Goal: Task Accomplishment & Management: Use online tool/utility

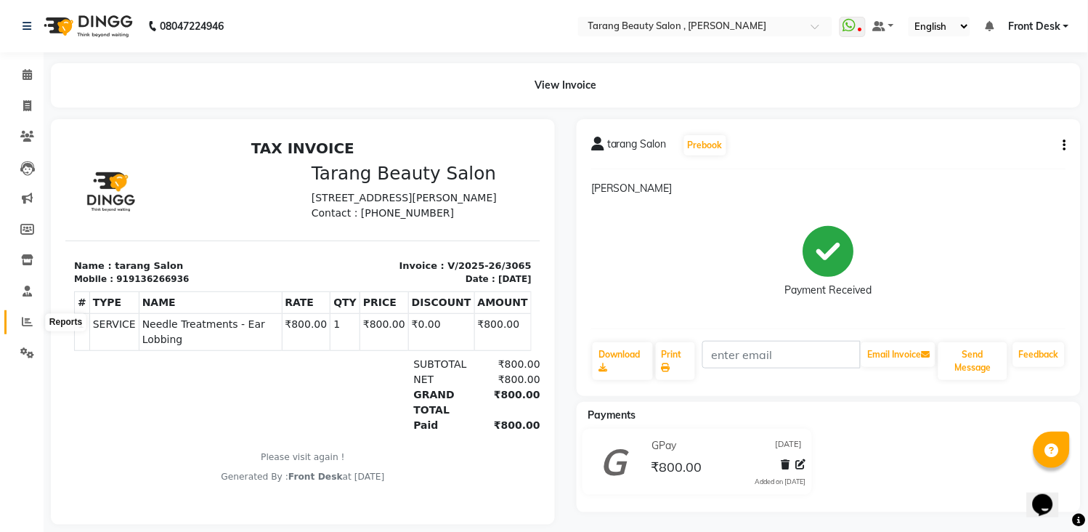
click at [20, 322] on span at bounding box center [27, 322] width 25 height 17
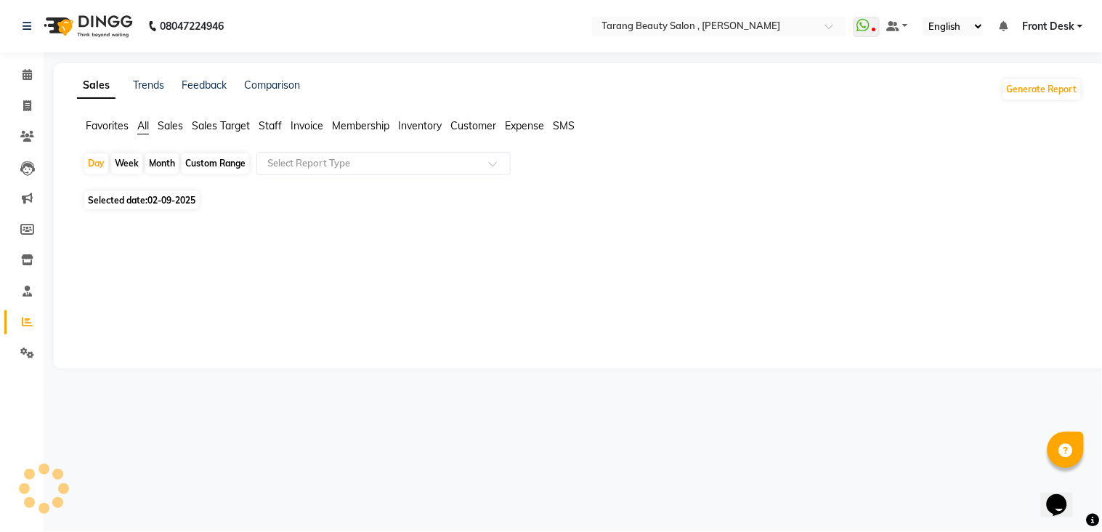
click at [267, 131] on span "Staff" at bounding box center [270, 125] width 23 height 13
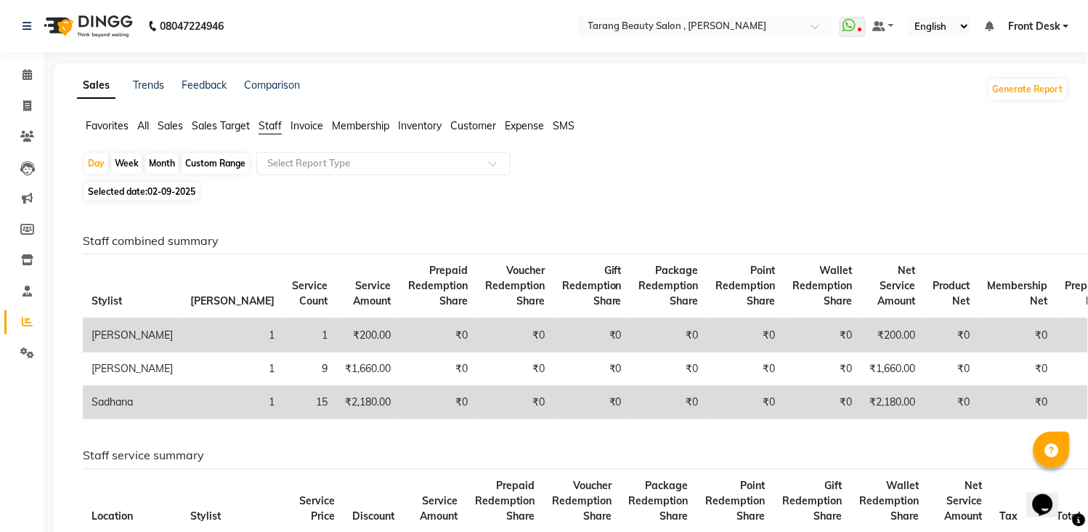
click at [166, 165] on div "Month" at bounding box center [161, 163] width 33 height 20
select select "9"
select select "2025"
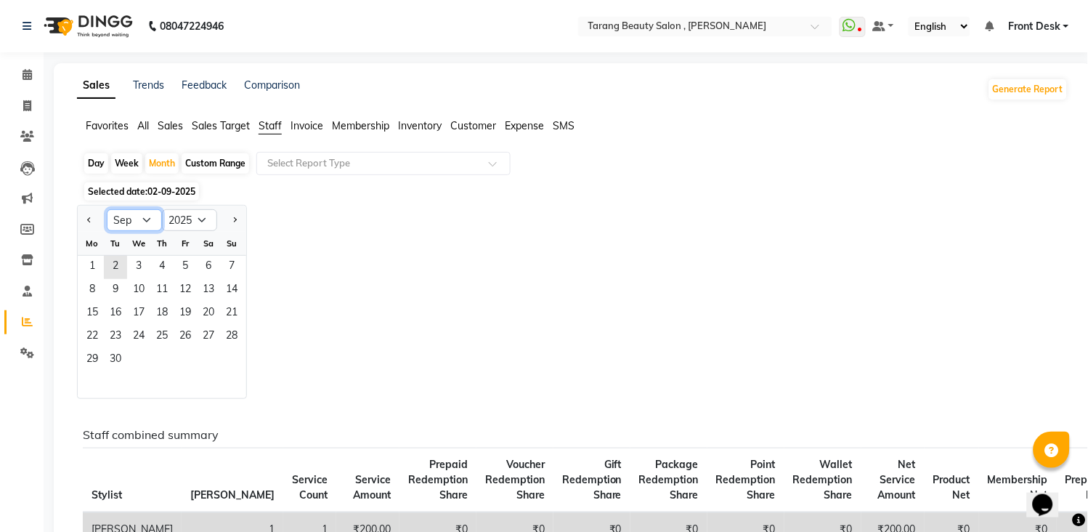
click at [149, 222] on select "Jan Feb Mar Apr May Jun [DATE] Aug Sep Oct Nov Dec" at bounding box center [134, 220] width 55 height 22
select select "7"
click at [107, 209] on select "Jan Feb Mar Apr May Jun [DATE] Aug Sep Oct Nov Dec" at bounding box center [134, 220] width 55 height 22
click at [156, 296] on span "10" at bounding box center [161, 290] width 23 height 23
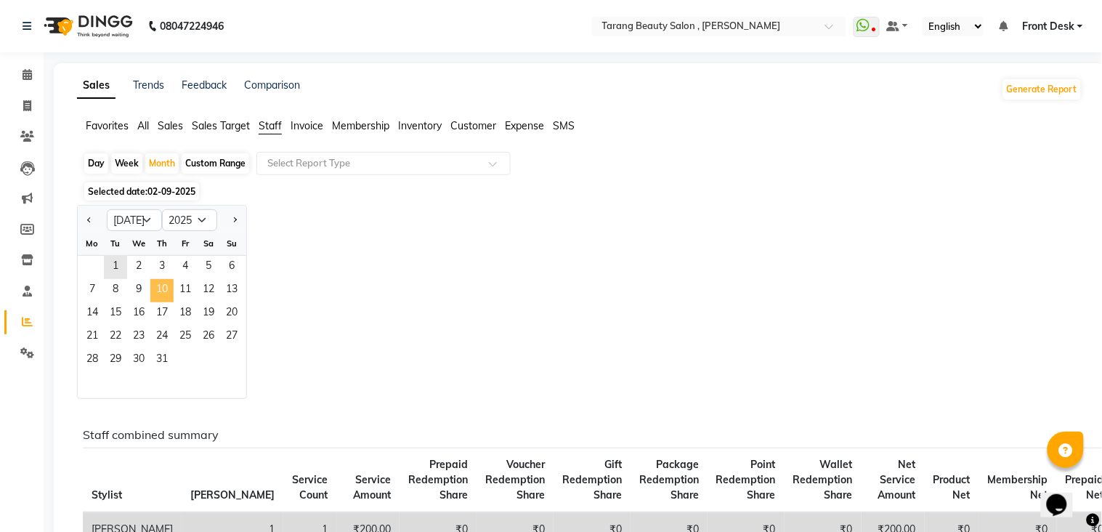
click at [156, 296] on span "10" at bounding box center [161, 290] width 23 height 23
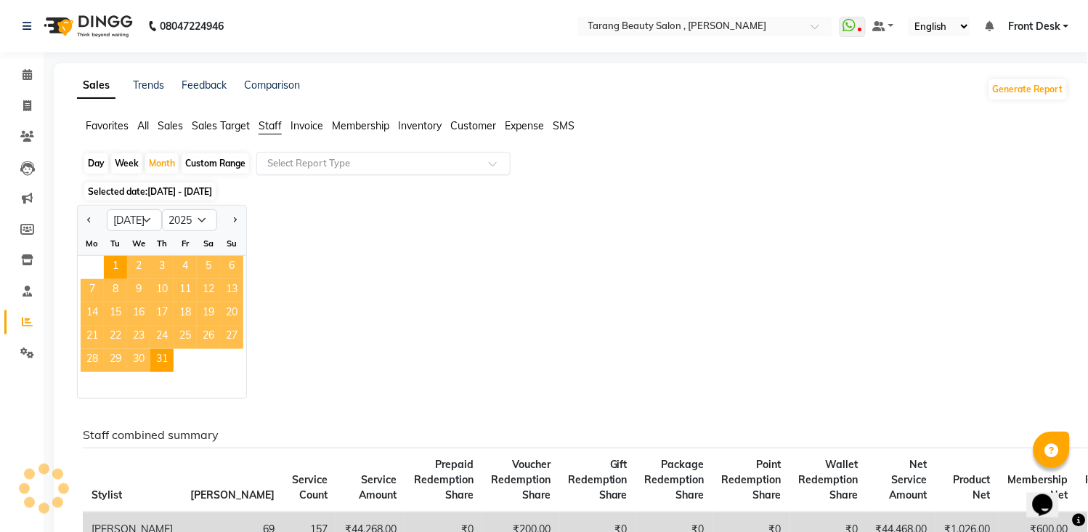
click at [328, 167] on input "text" at bounding box center [368, 163] width 209 height 15
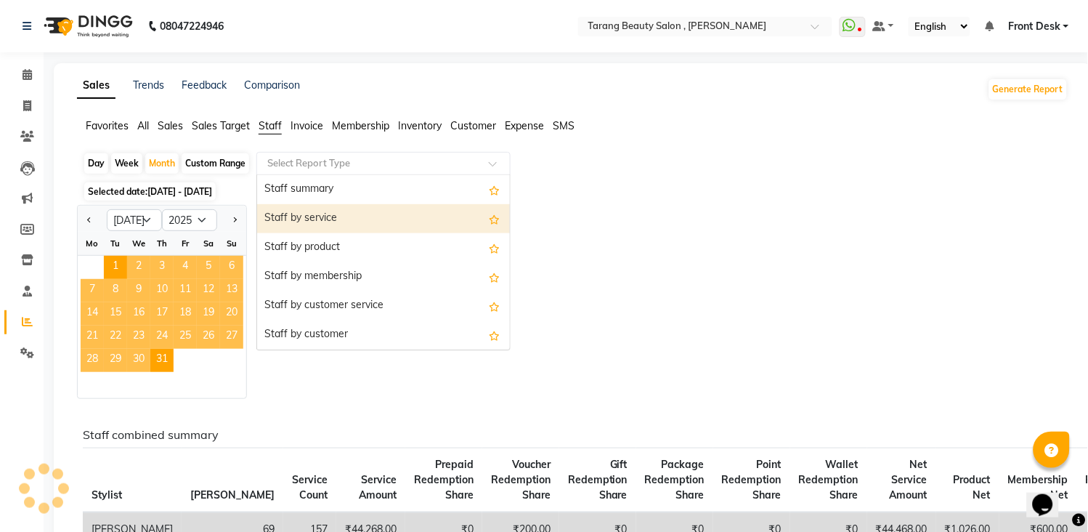
click at [330, 216] on div "Staff by service" at bounding box center [383, 218] width 253 height 29
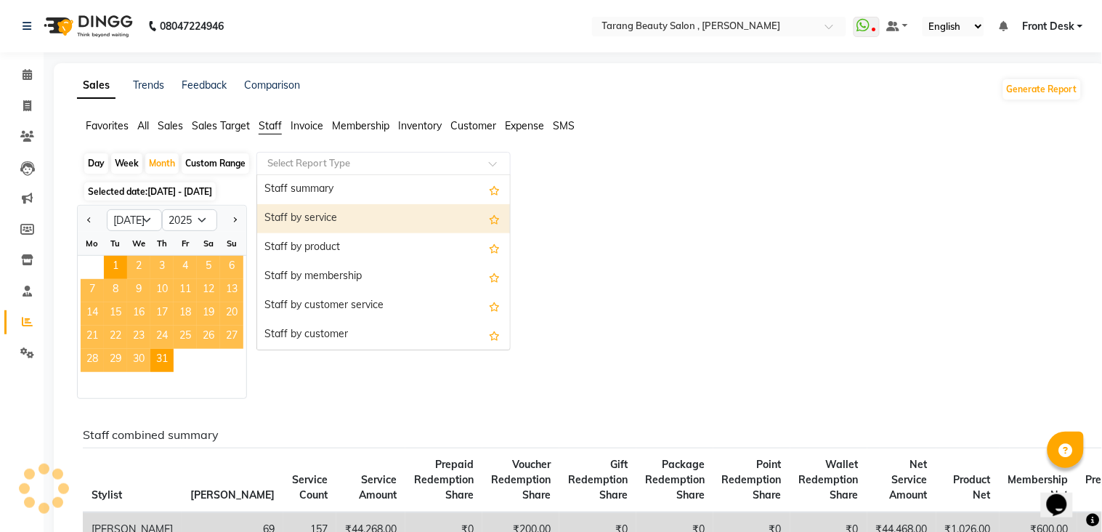
select select "pdf"
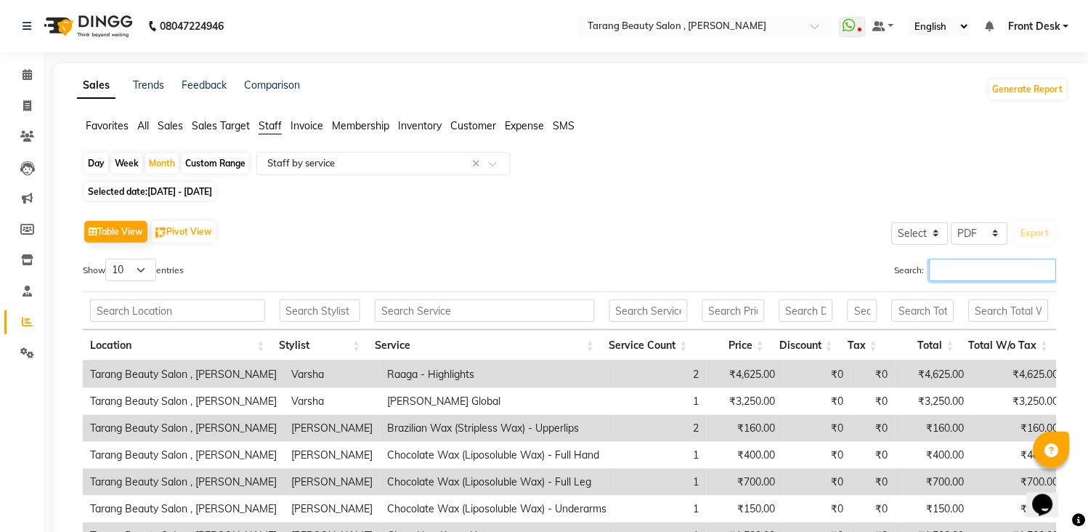
click at [952, 264] on input "Search:" at bounding box center [993, 270] width 127 height 23
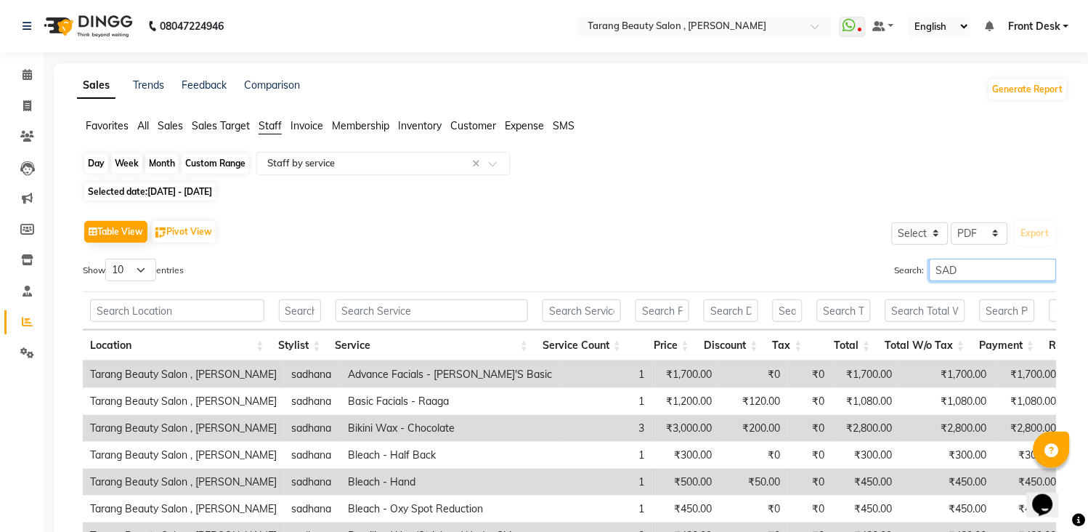
type input "SAD"
click at [163, 162] on div "Month" at bounding box center [161, 163] width 33 height 20
select select "7"
select select "2025"
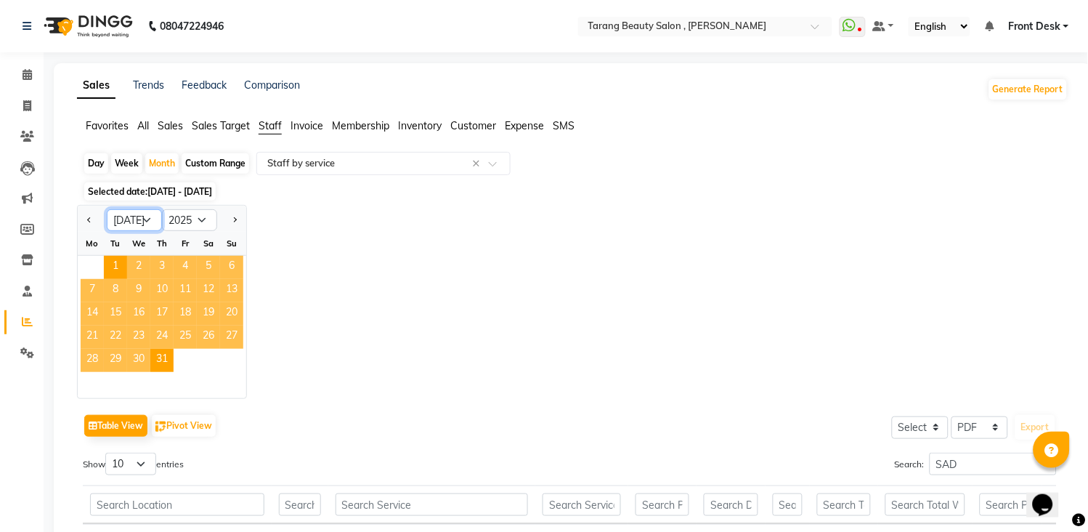
click at [149, 221] on select "Jan Feb Mar Apr May Jun [DATE] Aug Sep Oct Nov Dec" at bounding box center [134, 220] width 55 height 22
select select "8"
click at [107, 209] on select "Jan Feb Mar Apr May Jun [DATE] Aug Sep Oct Nov Dec" at bounding box center [134, 220] width 55 height 22
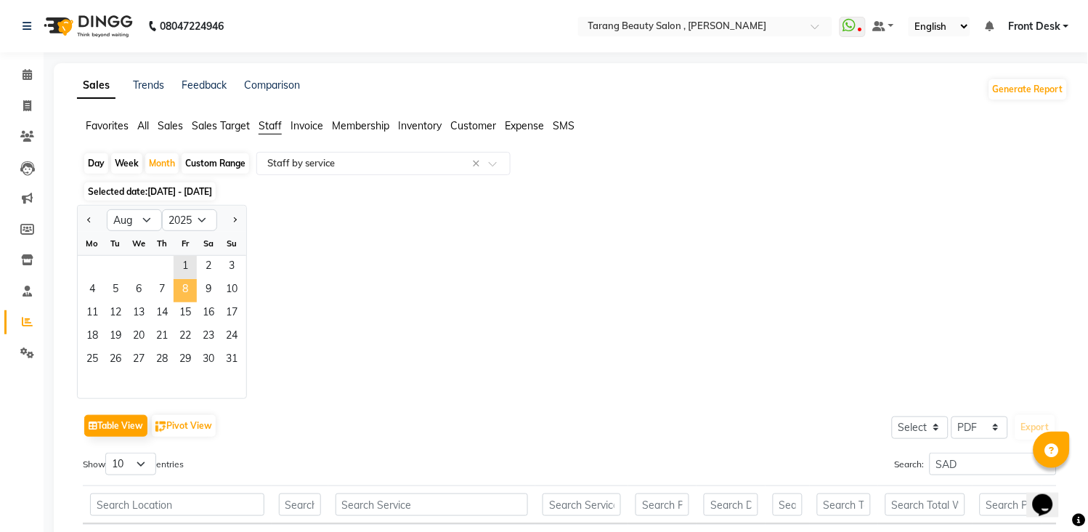
drag, startPoint x: 174, startPoint y: 299, endPoint x: 283, endPoint y: 206, distance: 143.2
click at [175, 299] on span "8" at bounding box center [185, 290] width 23 height 23
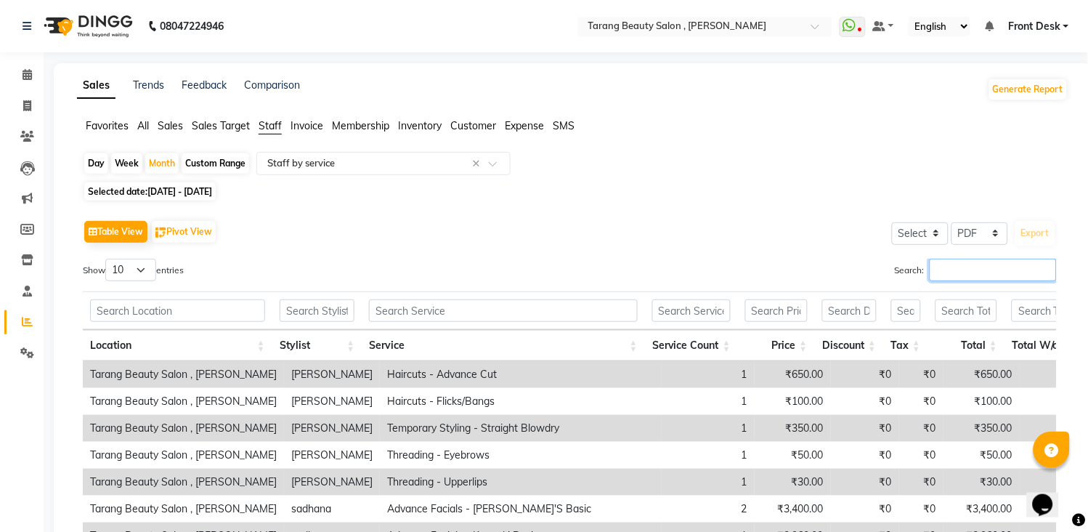
click at [938, 278] on input "Search:" at bounding box center [993, 270] width 127 height 23
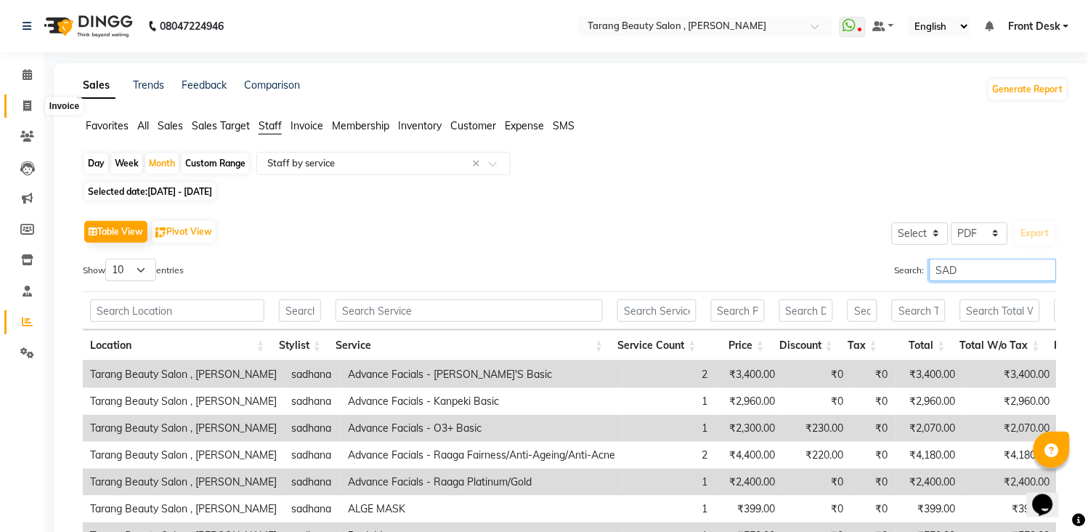
type input "SAD"
click at [25, 102] on icon at bounding box center [27, 105] width 8 height 11
select select "service"
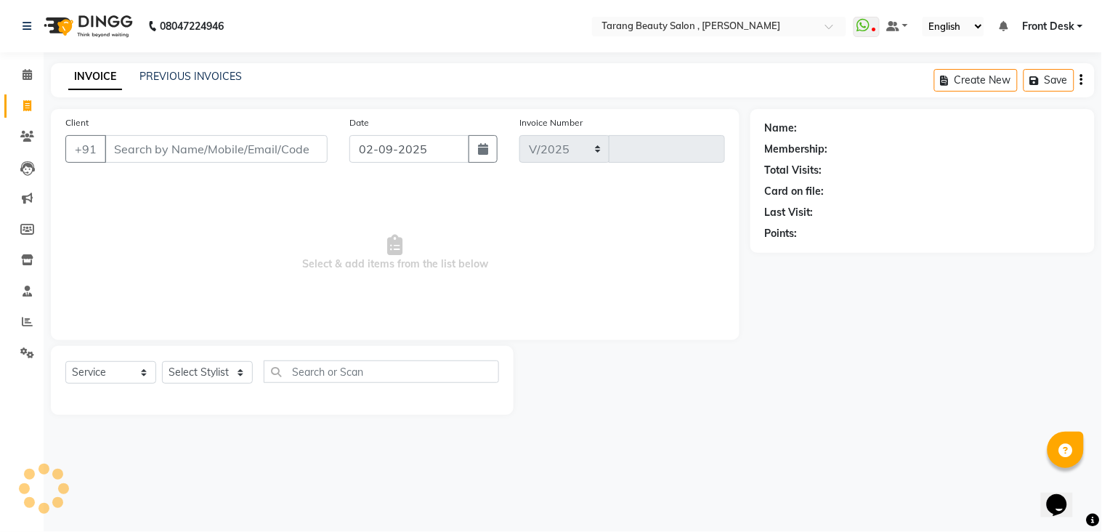
select select "5133"
type input "3066"
click at [26, 78] on icon at bounding box center [27, 74] width 9 height 11
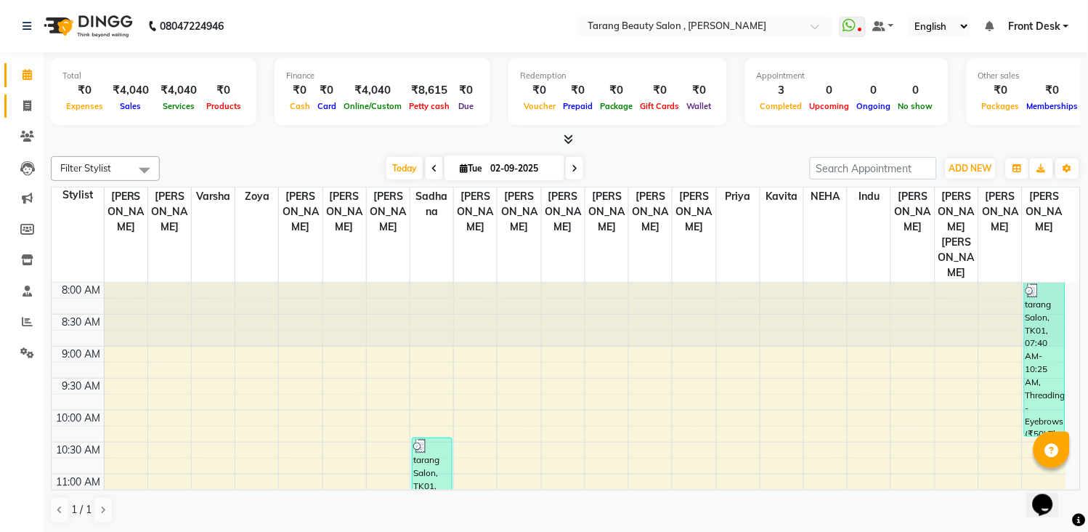
click at [5, 99] on link "Invoice" at bounding box center [21, 106] width 35 height 24
select select "service"
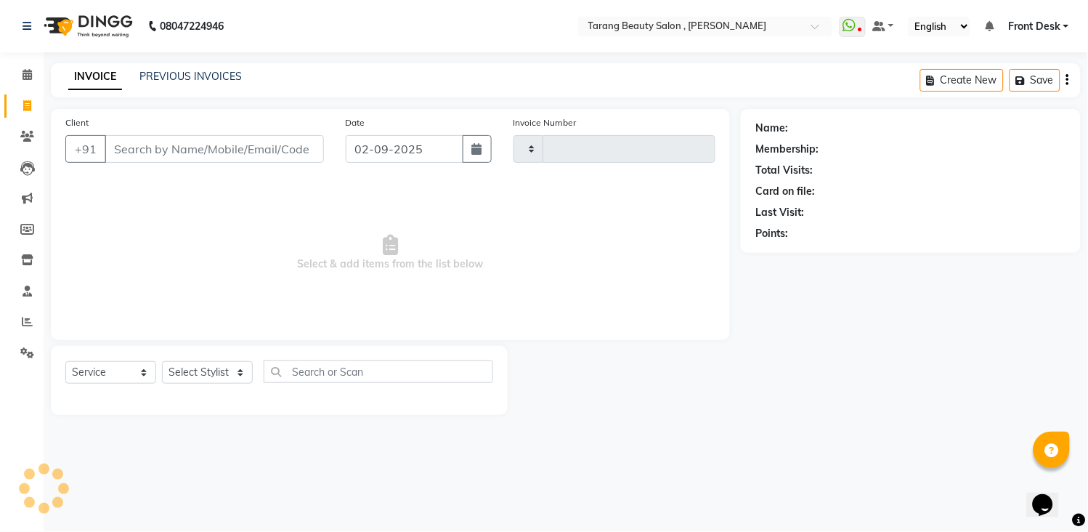
type input "3066"
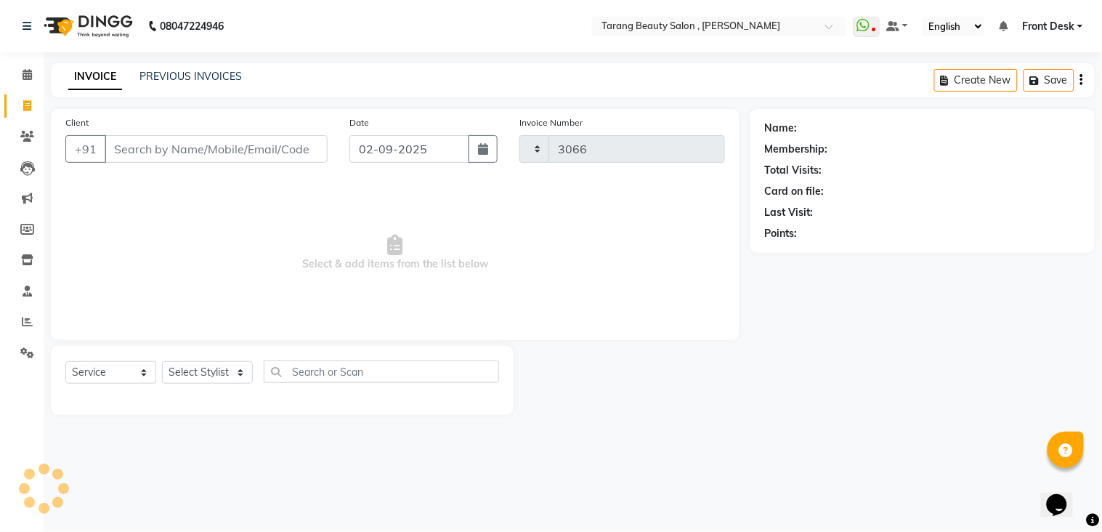
select select "5133"
type input "\]]]]]]]]]]]]\\\\\"
